Goal: Use online tool/utility: Utilize a website feature to perform a specific function

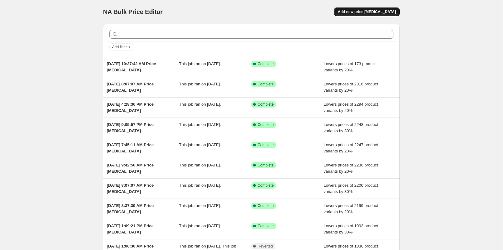
click at [356, 12] on span "Add new price [MEDICAL_DATA]" at bounding box center [367, 11] width 58 height 5
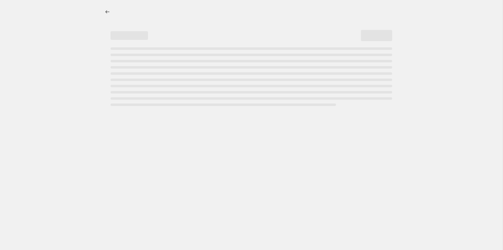
select select "percentage"
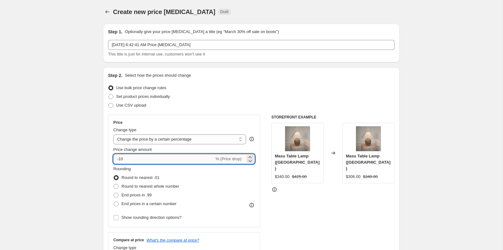
click at [132, 160] on input "-10" at bounding box center [163, 159] width 101 height 10
type input "-1"
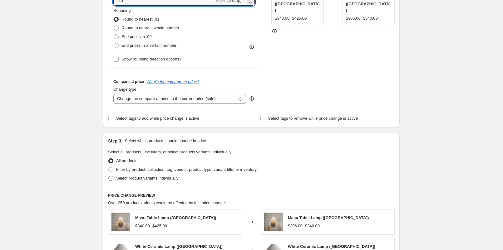
scroll to position [158, 0]
type input "-20"
click at [139, 177] on span "Select product variants individually" at bounding box center [147, 179] width 62 height 5
click at [109, 177] on input "Select product variants individually" at bounding box center [108, 177] width 0 height 0
radio input "true"
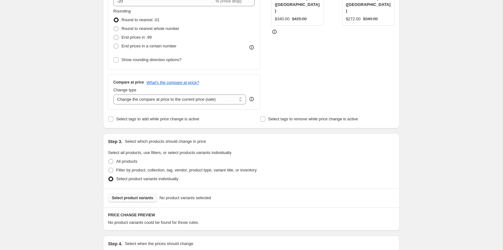
click at [146, 199] on span "Select product variants" at bounding box center [133, 198] width 42 height 5
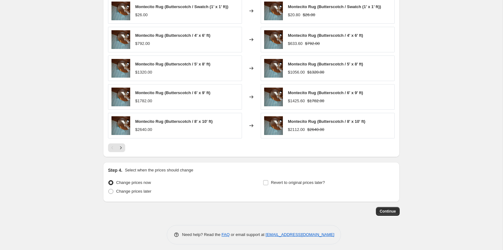
scroll to position [390, 0]
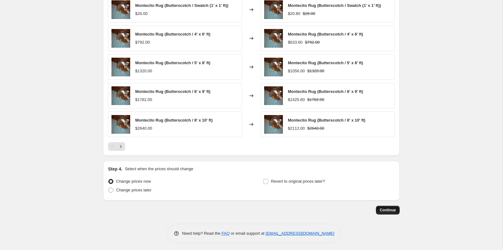
click at [389, 208] on span "Continue" at bounding box center [388, 210] width 16 height 5
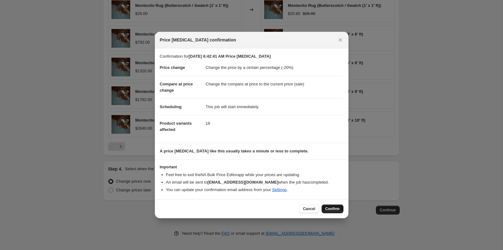
click at [333, 210] on span "Confirm" at bounding box center [332, 209] width 14 height 5
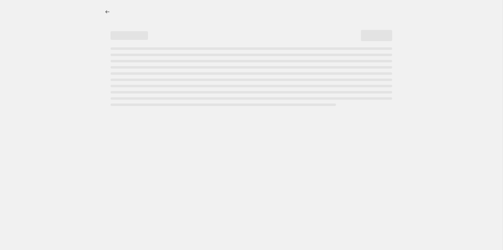
select select "percentage"
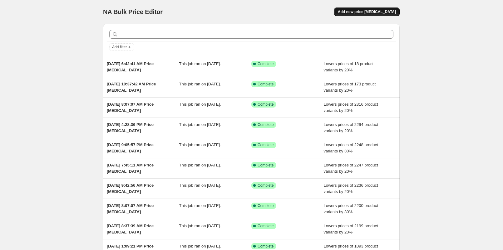
click at [389, 7] on button "Add new price [MEDICAL_DATA]" at bounding box center [367, 11] width 66 height 9
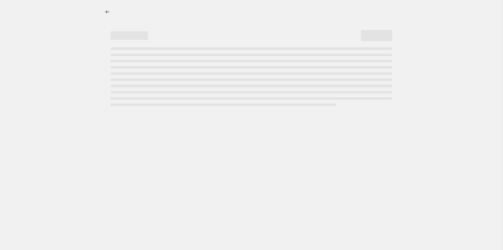
select select "percentage"
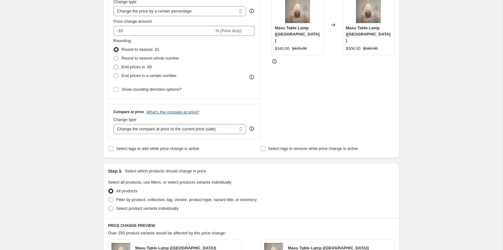
scroll to position [133, 0]
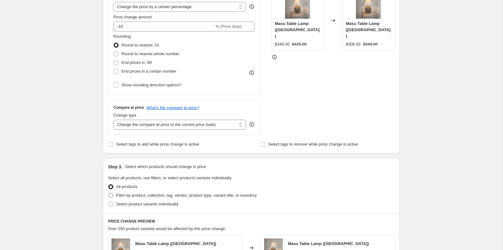
click at [138, 196] on span "Filter by product, collection, tag, vendor, product type, variant title, or inv…" at bounding box center [186, 195] width 141 height 5
click at [109, 194] on input "Filter by product, collection, tag, vendor, product type, variant title, or inv…" at bounding box center [108, 193] width 0 height 0
radio input "true"
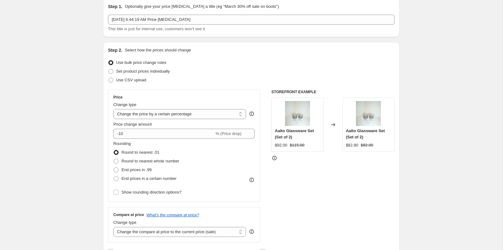
scroll to position [26, 0]
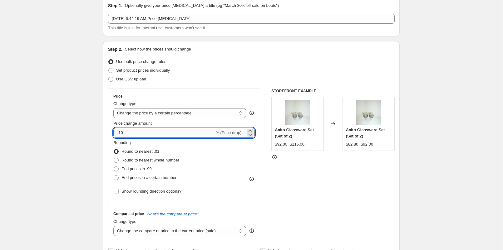
click at [172, 129] on input "-10" at bounding box center [163, 133] width 101 height 10
click at [162, 136] on input "-10" at bounding box center [163, 133] width 101 height 10
type input "-1"
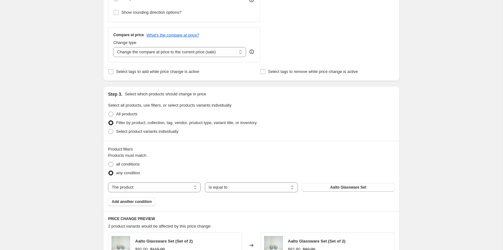
scroll to position [202, 0]
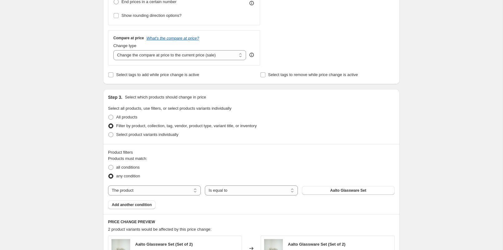
type input "-20"
click at [147, 139] on div "Step 3. Select which products should change in price Select all products, use f…" at bounding box center [251, 116] width 297 height 55
click at [146, 136] on span "Select product variants individually" at bounding box center [147, 134] width 62 height 5
click at [109, 133] on input "Select product variants individually" at bounding box center [108, 132] width 0 height 0
radio input "true"
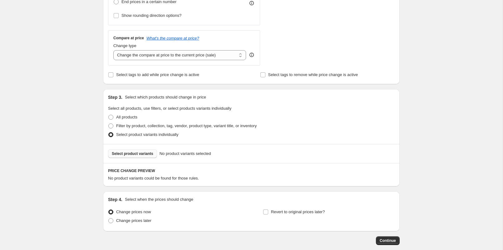
click at [144, 153] on span "Select product variants" at bounding box center [133, 153] width 42 height 5
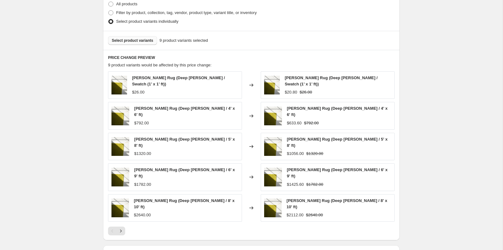
scroll to position [390, 0]
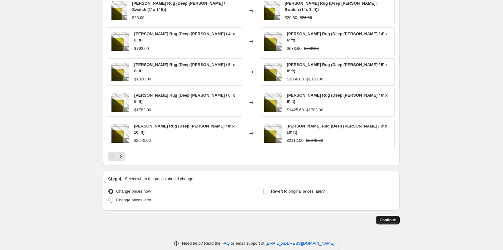
click at [387, 216] on button "Continue" at bounding box center [388, 220] width 24 height 9
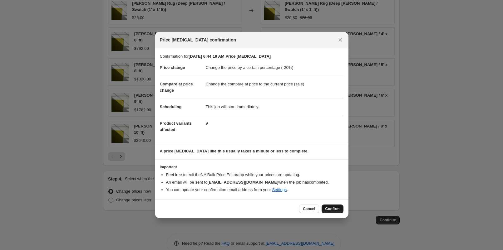
click at [338, 209] on span "Confirm" at bounding box center [332, 209] width 14 height 5
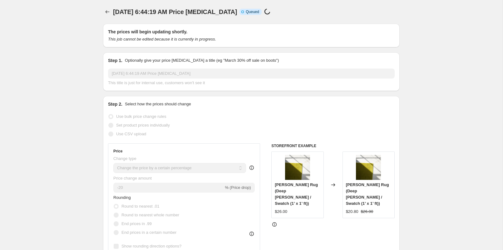
scroll to position [390, 0]
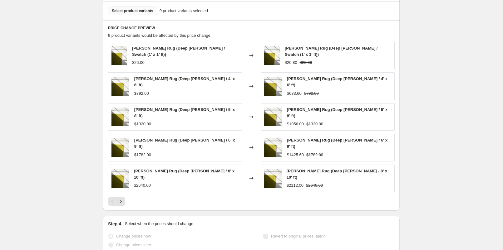
select select "percentage"
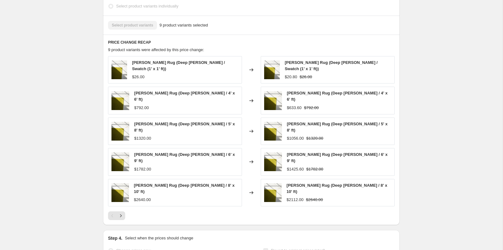
scroll to position [0, 0]
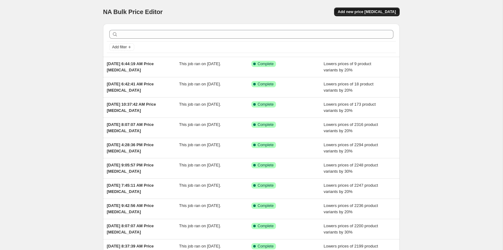
click at [357, 13] on span "Add new price [MEDICAL_DATA]" at bounding box center [367, 11] width 58 height 5
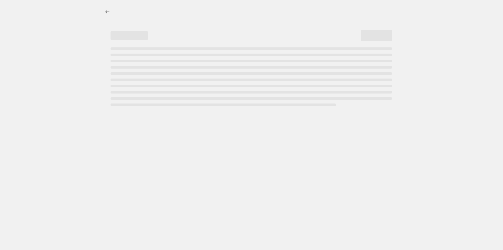
select select "percentage"
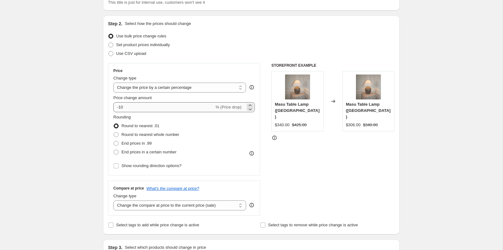
scroll to position [49, 0]
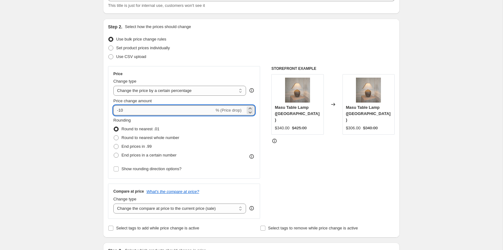
click at [136, 111] on input "-10" at bounding box center [163, 111] width 101 height 10
type input "-1"
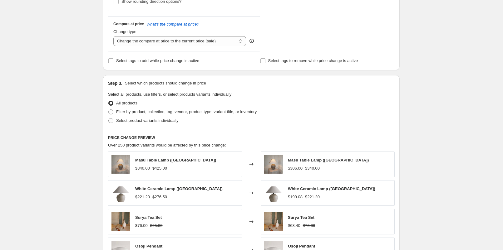
scroll to position [213, 0]
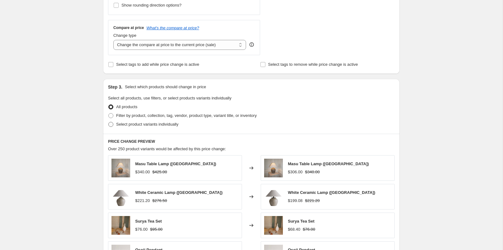
type input "-20"
click at [145, 123] on span "Select product variants individually" at bounding box center [147, 124] width 62 height 5
click at [109, 122] on input "Select product variants individually" at bounding box center [108, 122] width 0 height 0
radio input "true"
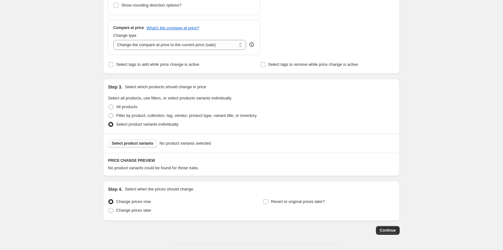
click at [144, 139] on button "Select product variants" at bounding box center [132, 143] width 49 height 9
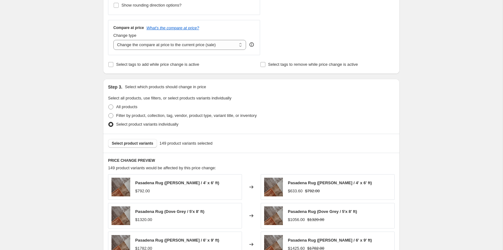
scroll to position [390, 0]
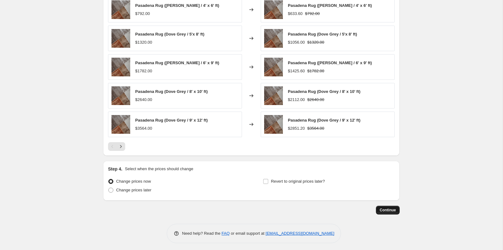
click at [386, 210] on span "Continue" at bounding box center [388, 210] width 16 height 5
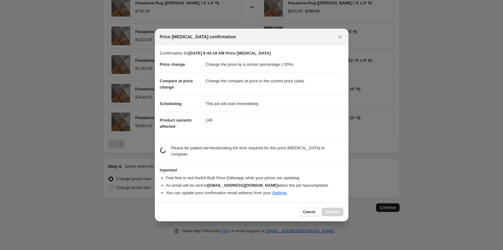
scroll to position [0, 0]
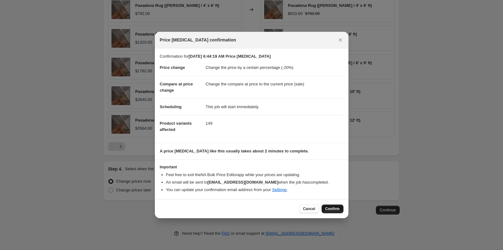
click at [332, 210] on span "Confirm" at bounding box center [332, 209] width 14 height 5
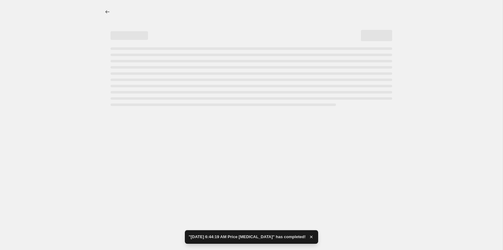
select select "percentage"
